Goal: Browse casually: Explore the website without a specific task or goal

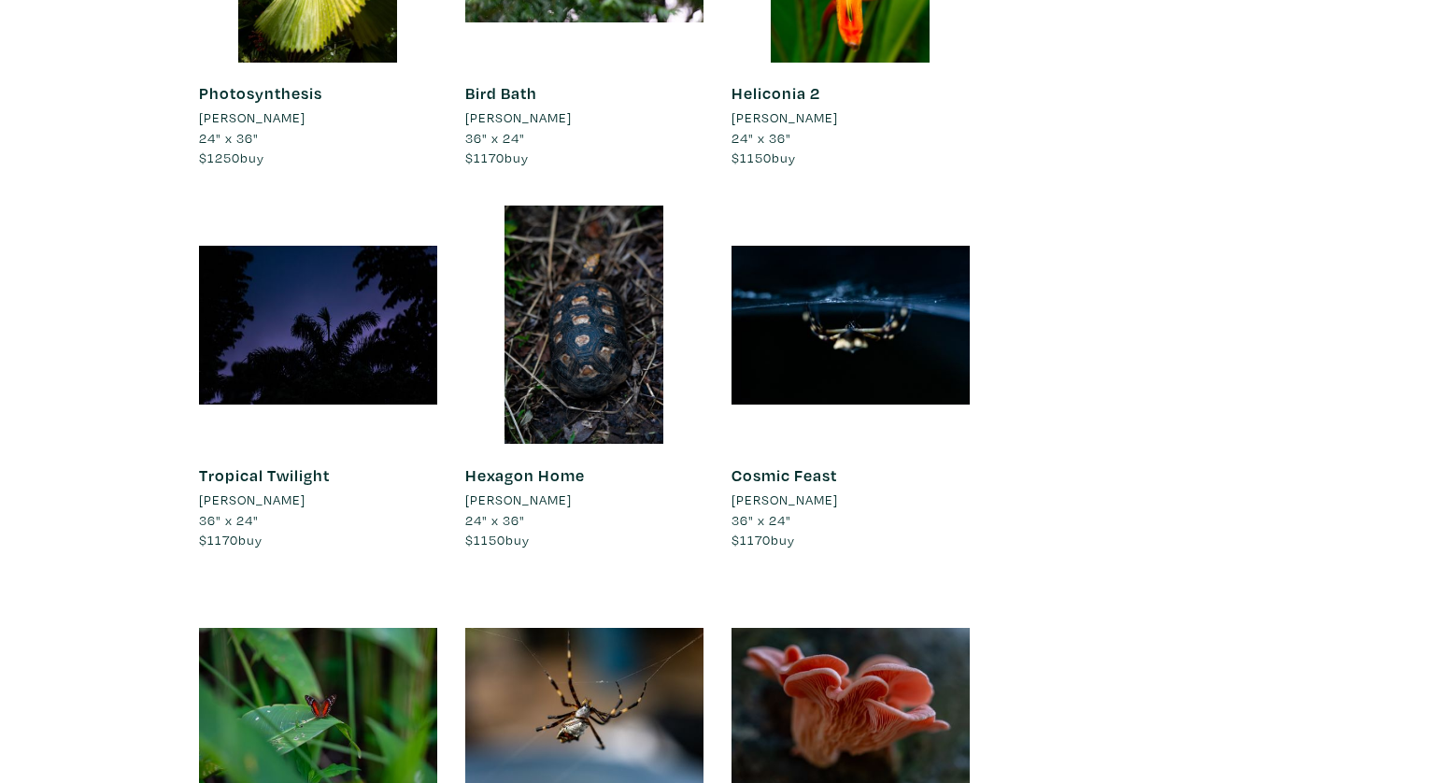
scroll to position [6881, 0]
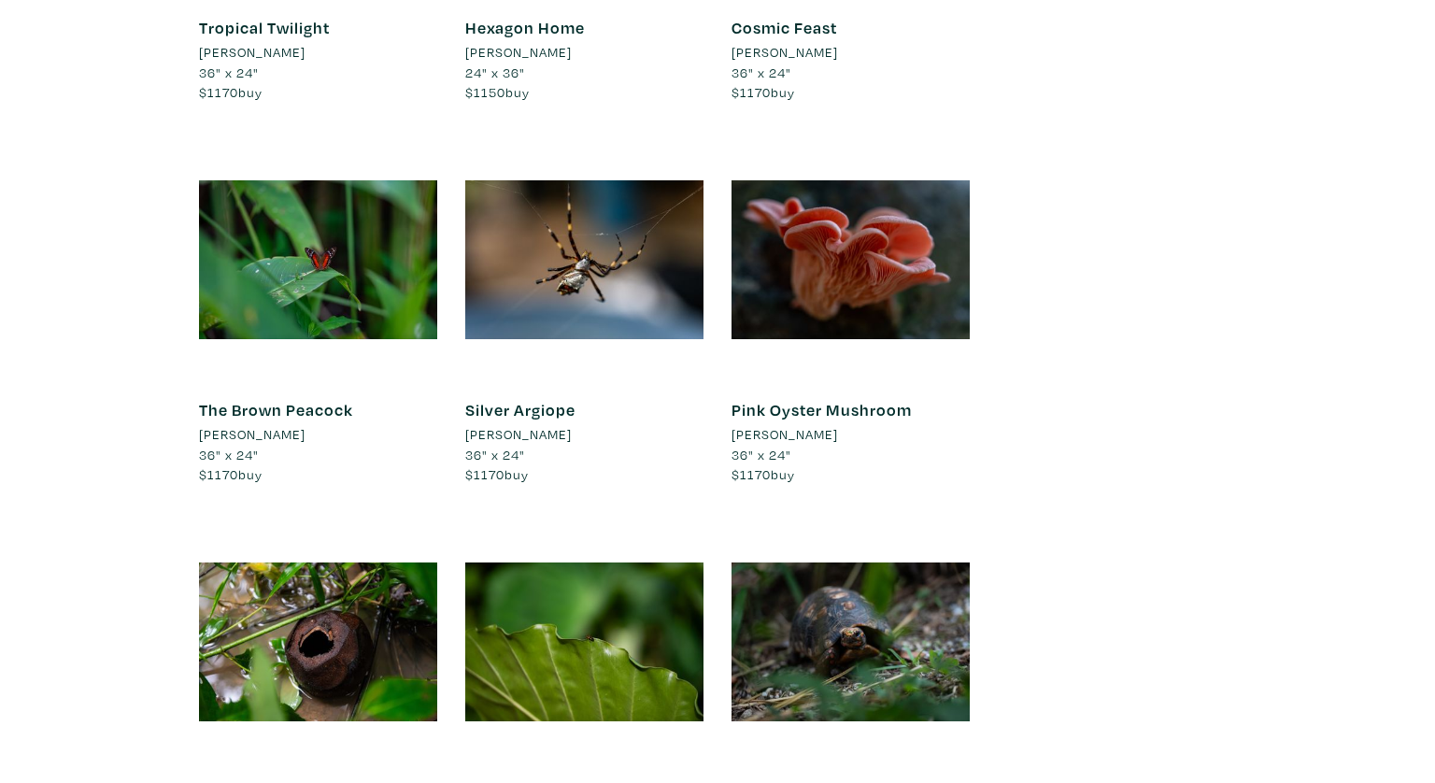
scroll to position [7392, 0]
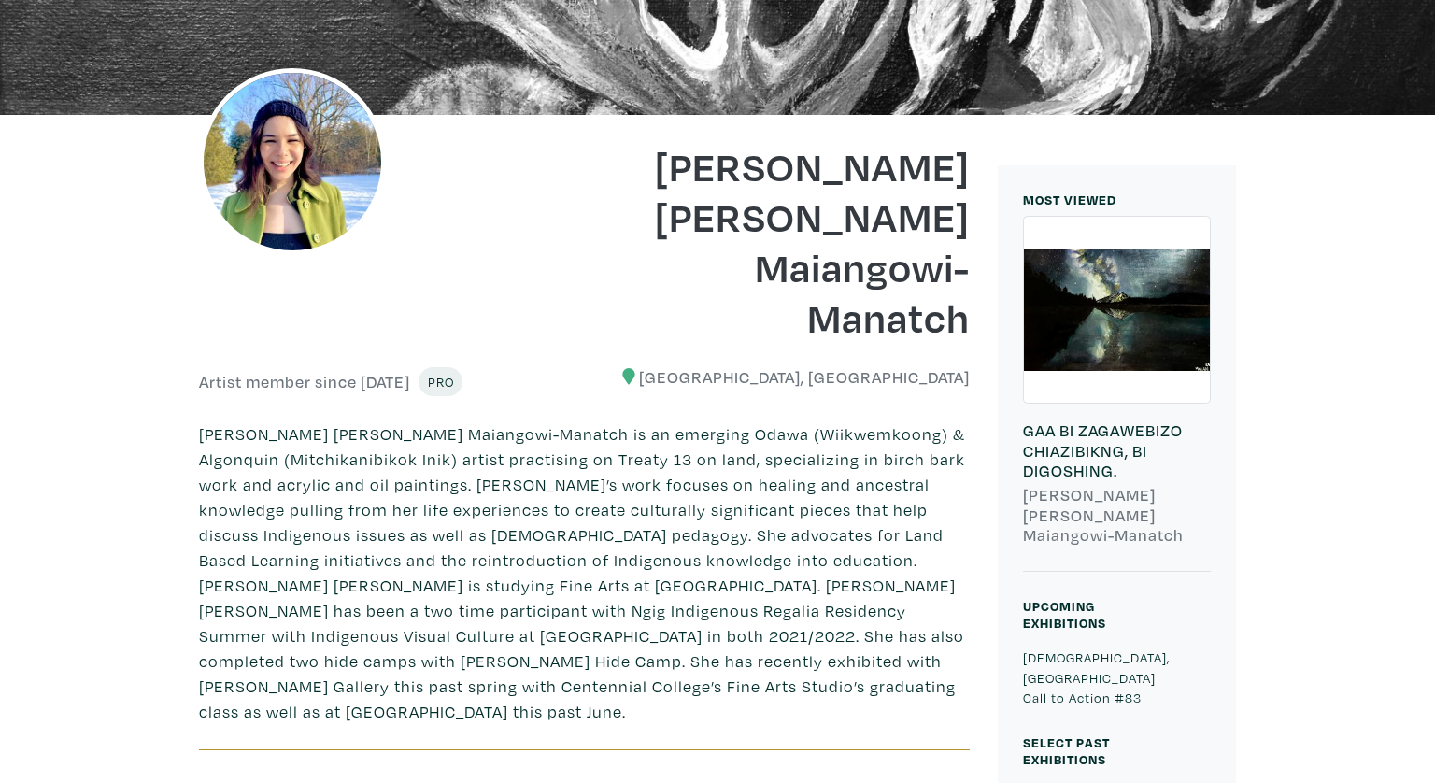
scroll to position [371, 0]
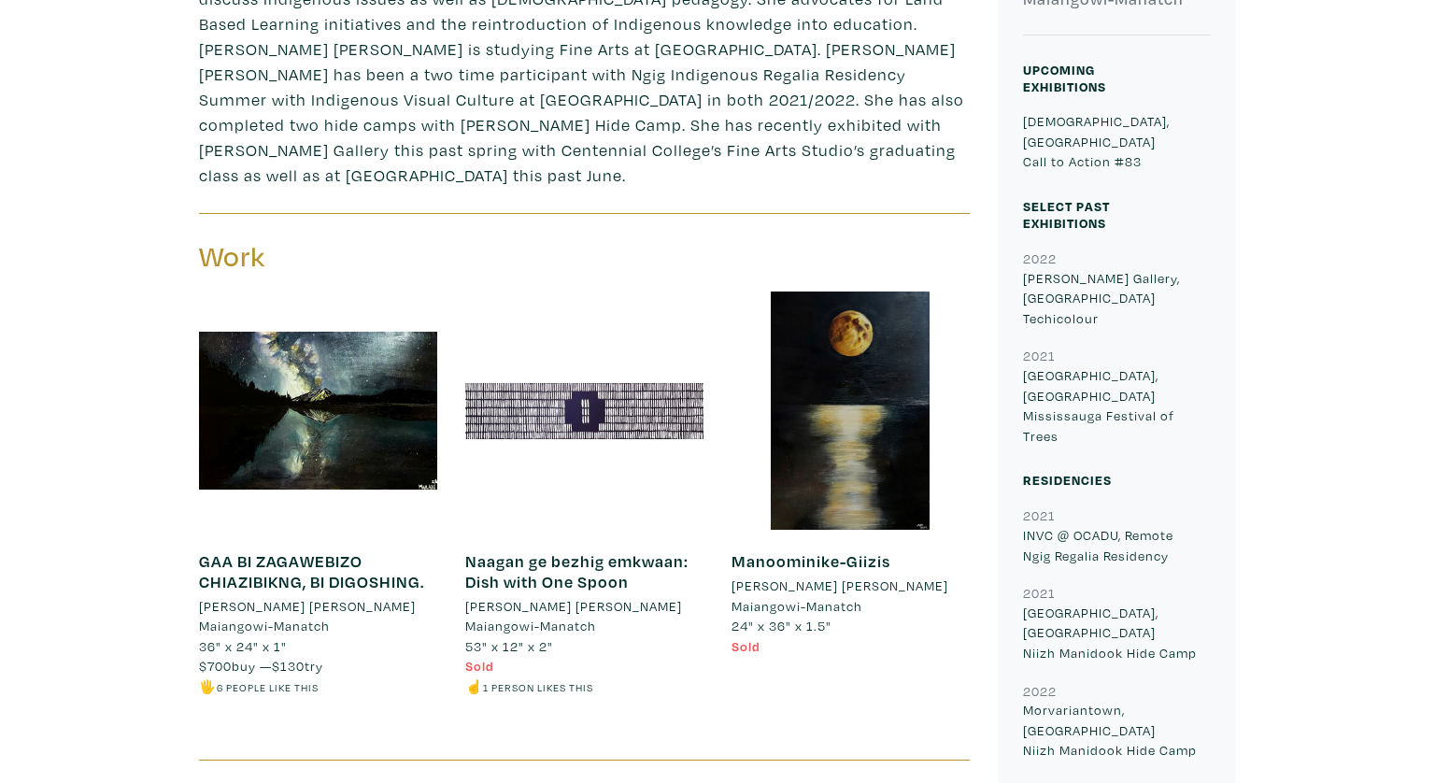
scroll to position [845, 0]
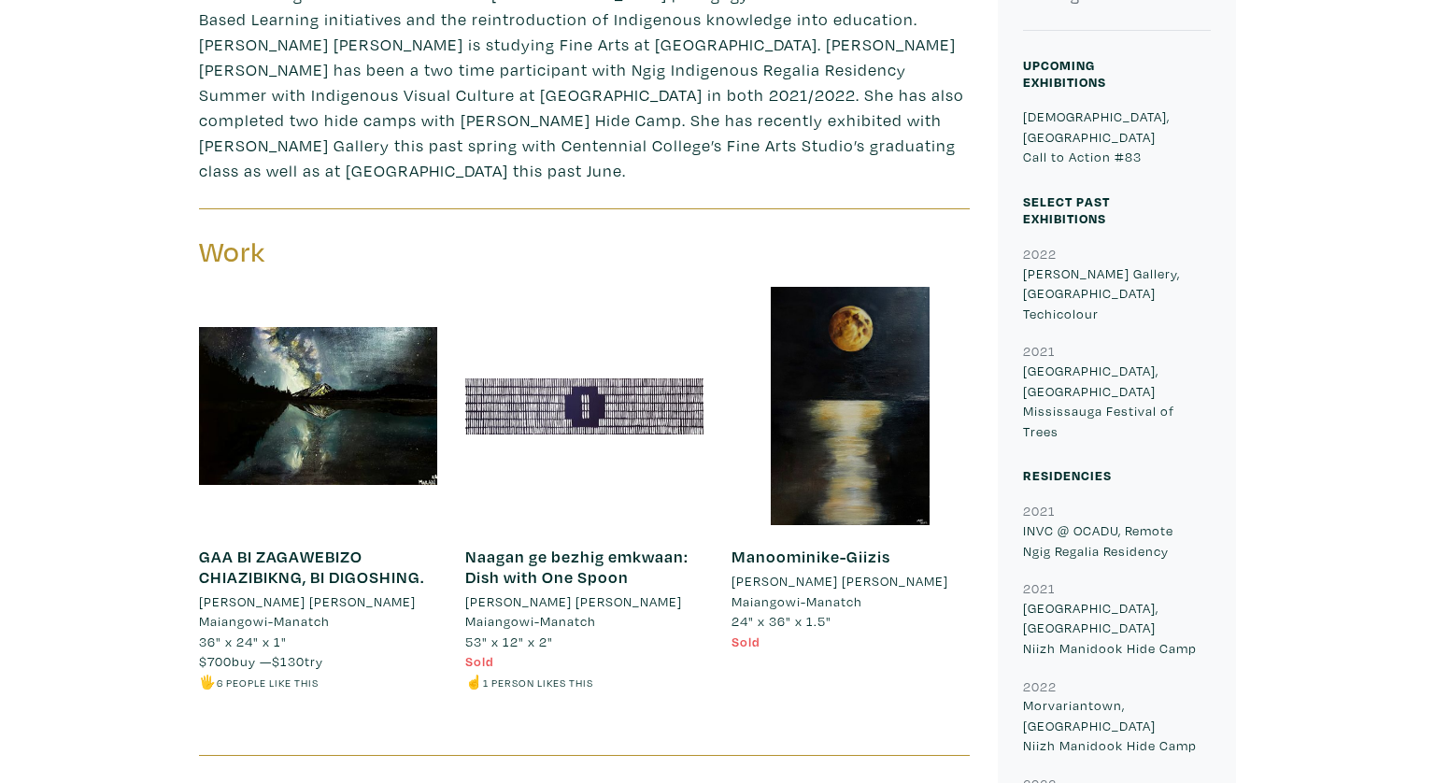
click at [924, 755] on hr at bounding box center [584, 755] width 771 height 1
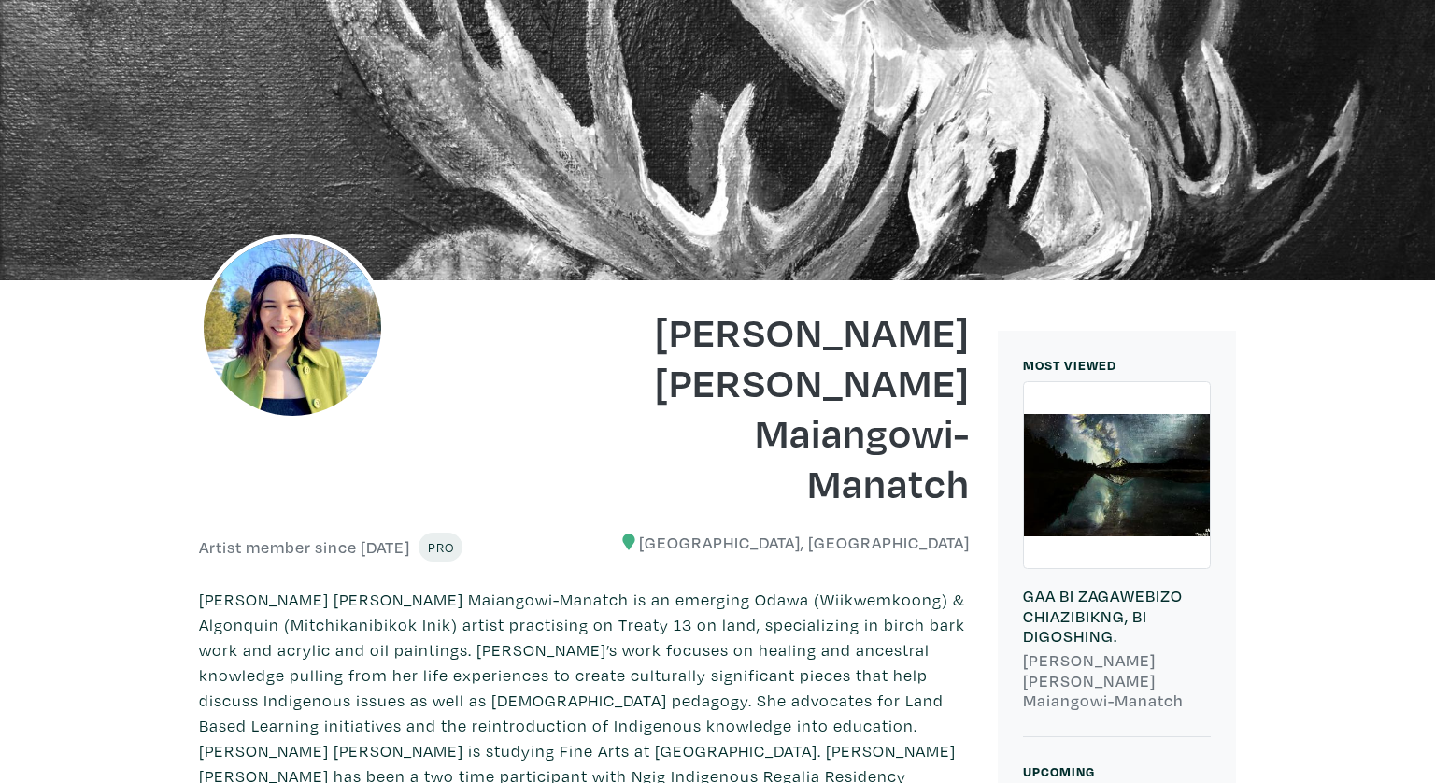
scroll to position [0, 0]
